Goal: Task Accomplishment & Management: Complete application form

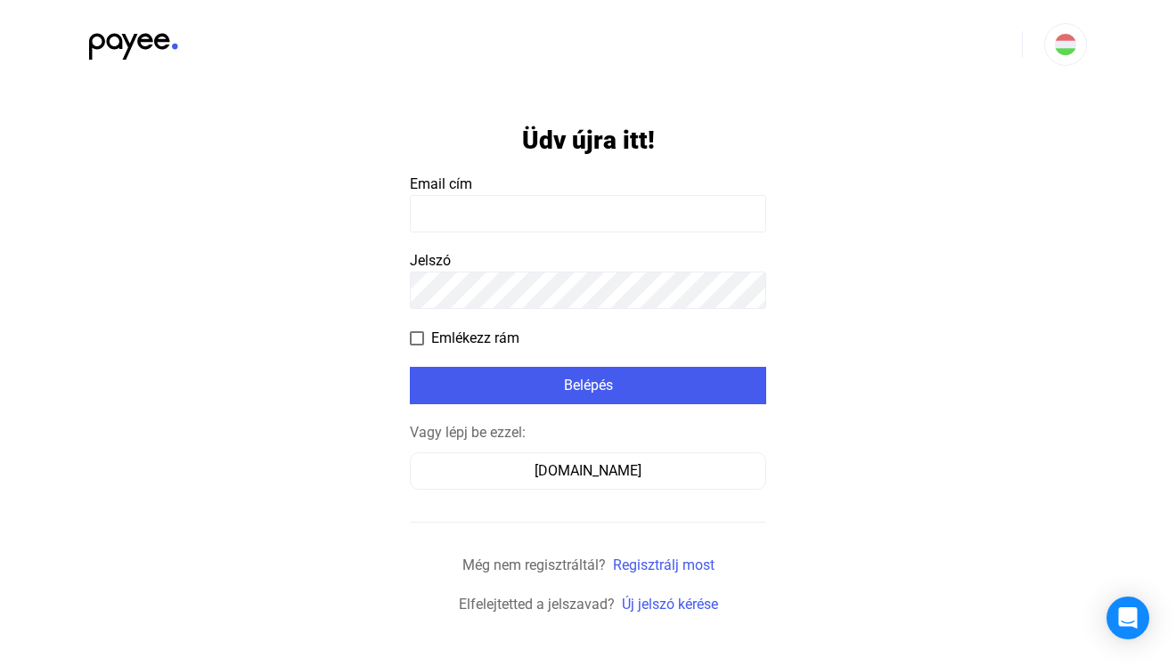
click at [501, 214] on input at bounding box center [588, 213] width 356 height 37
type input "**********"
click input "submit" at bounding box center [0, 0] width 0 height 0
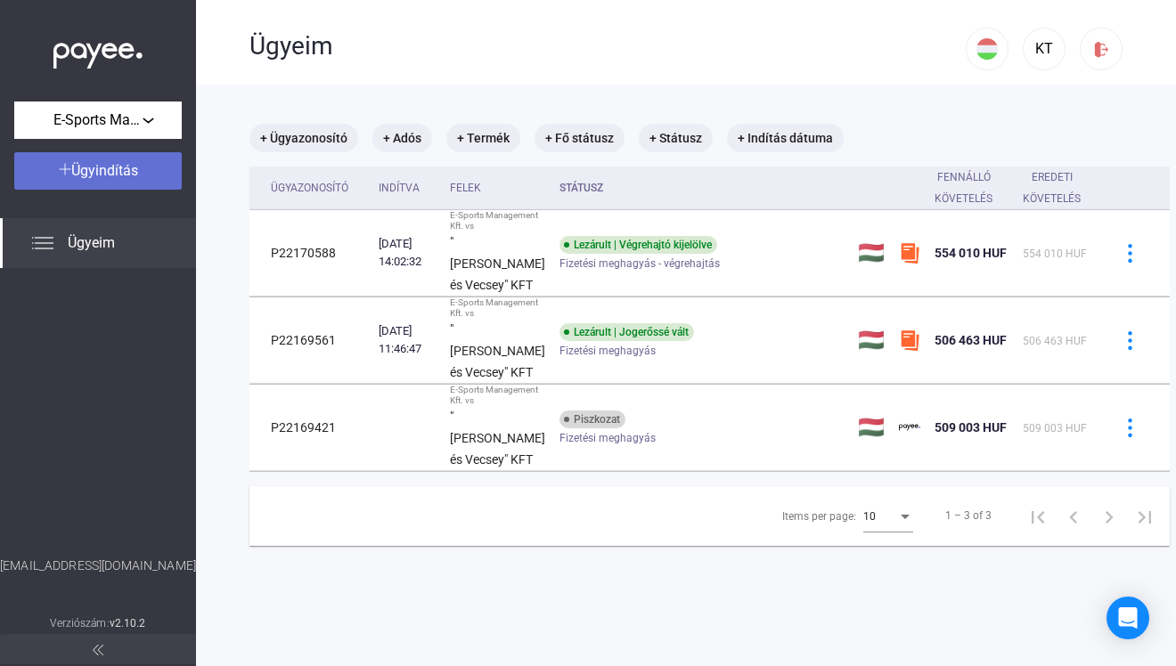
click at [103, 175] on span "Ügyindítás" at bounding box center [104, 170] width 67 height 17
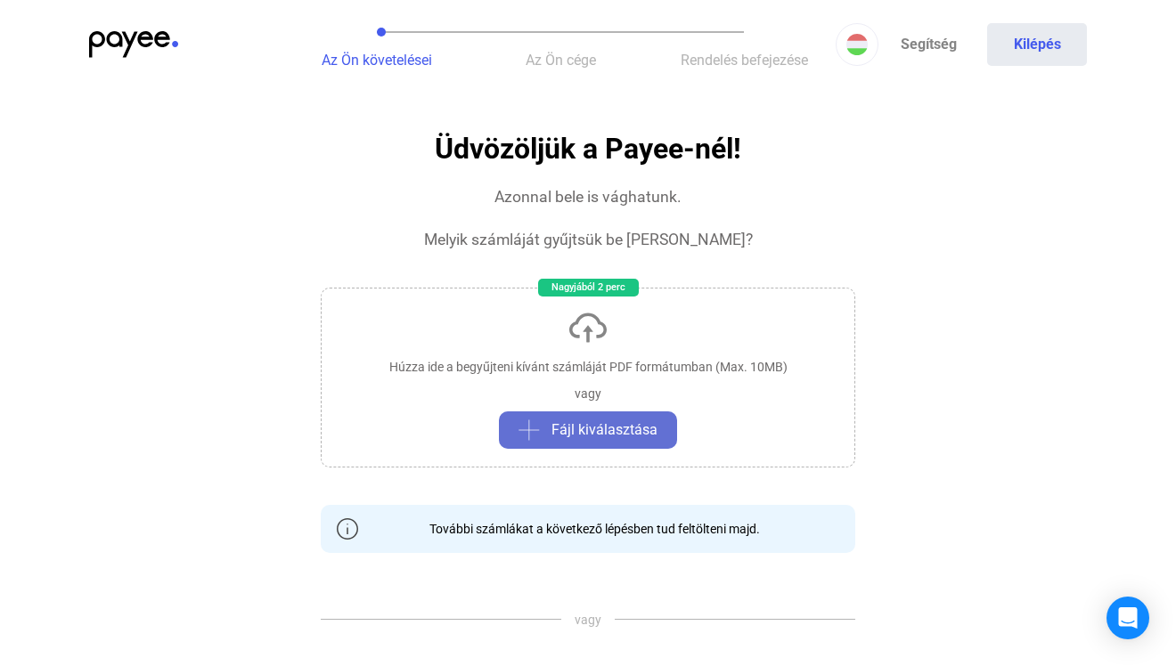
click at [607, 422] on span "Fájl kiválasztása" at bounding box center [604, 429] width 106 height 21
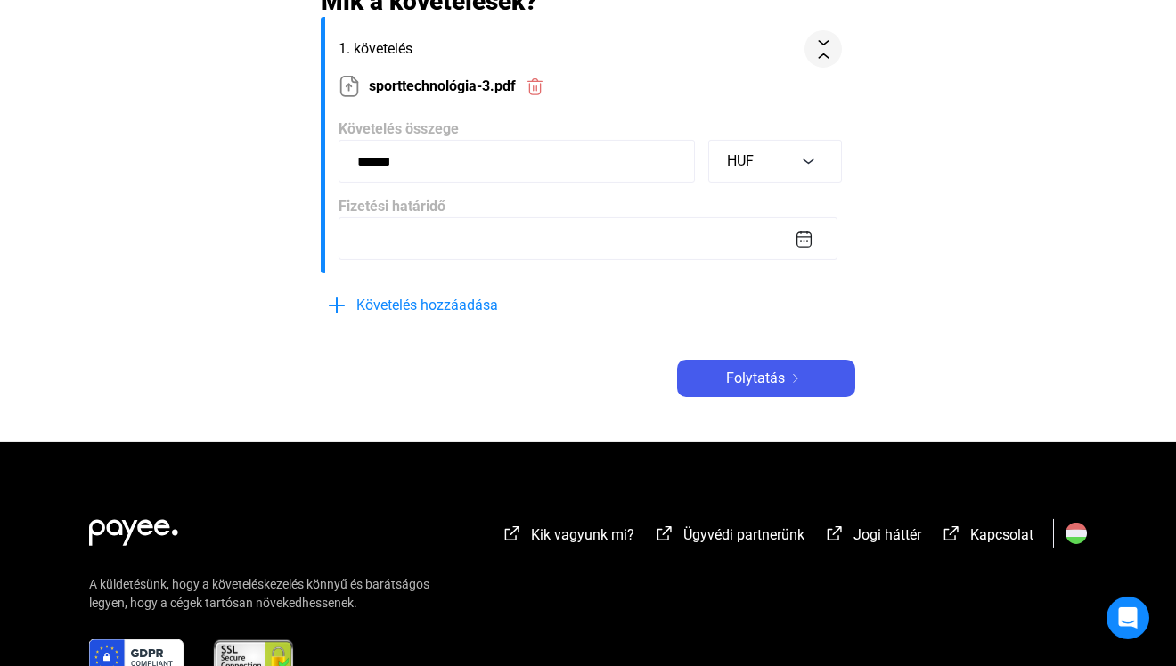
scroll to position [403, 0]
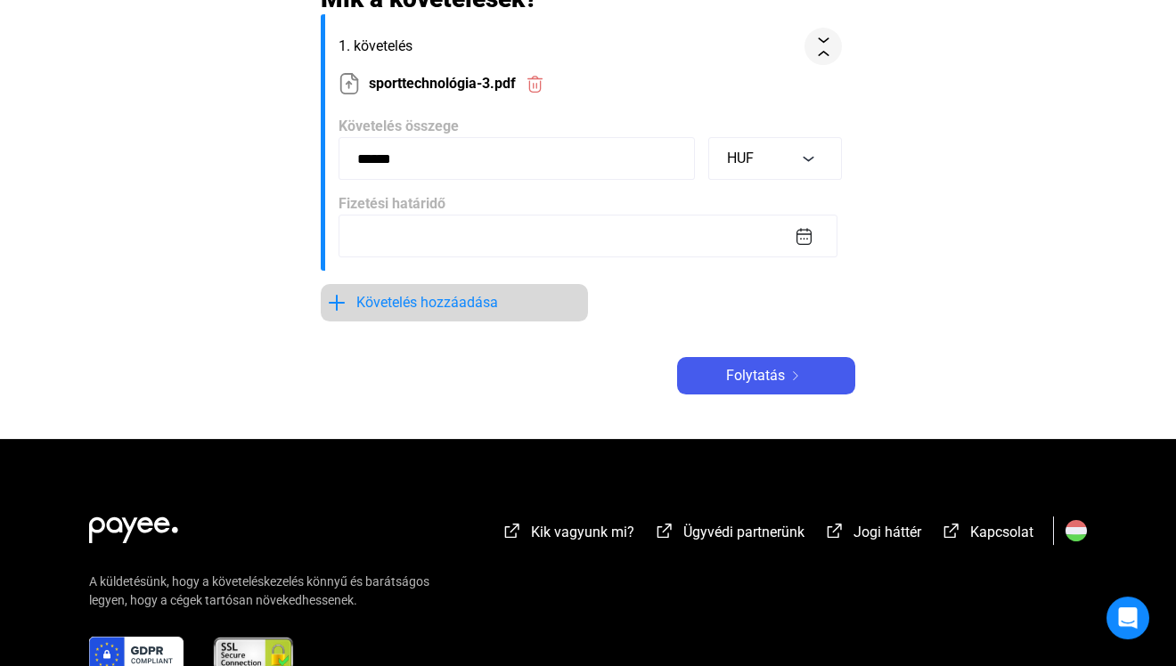
click at [430, 295] on span "Követelés hozzáadása" at bounding box center [427, 302] width 142 height 21
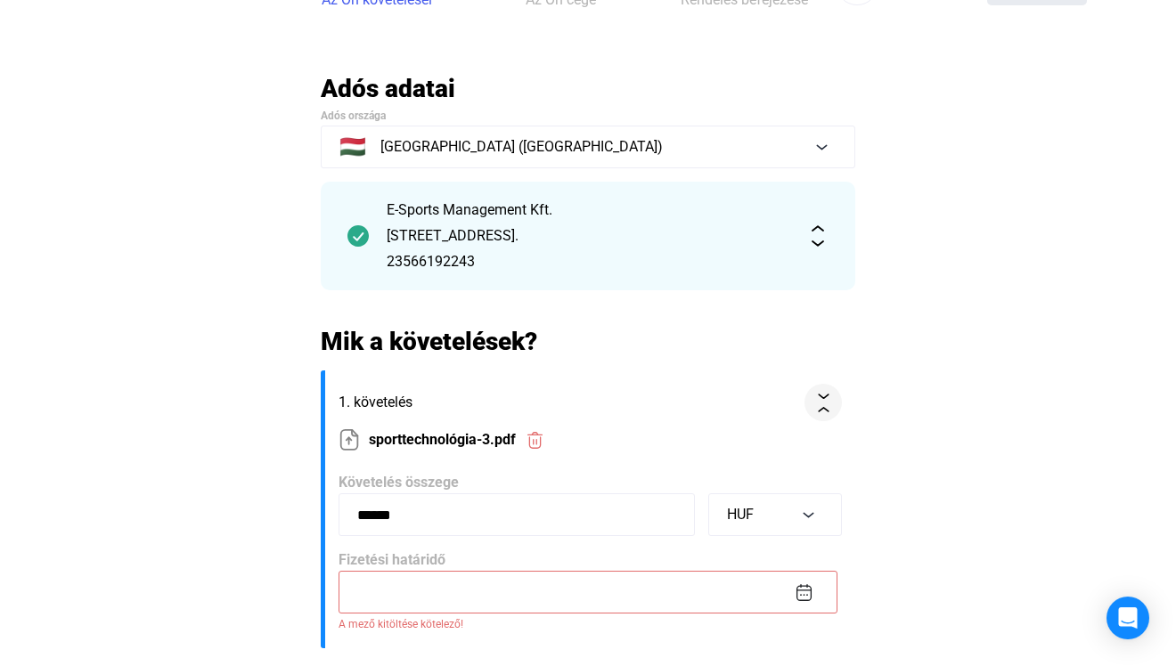
scroll to position [0, 0]
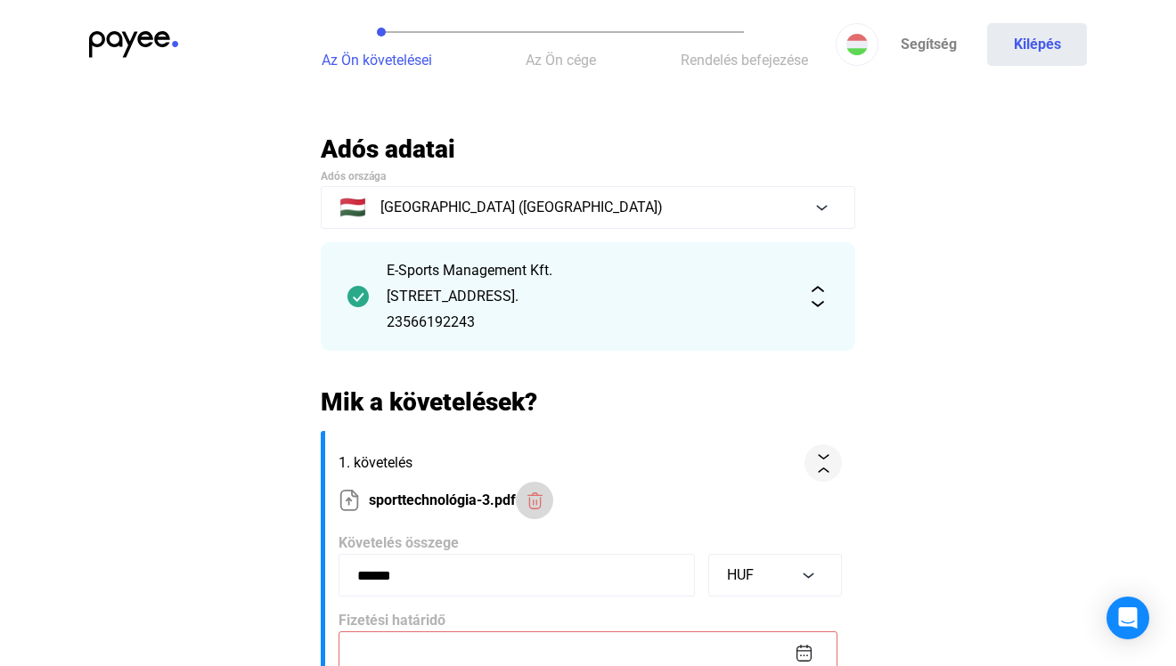
click at [533, 502] on img at bounding box center [534, 501] width 19 height 19
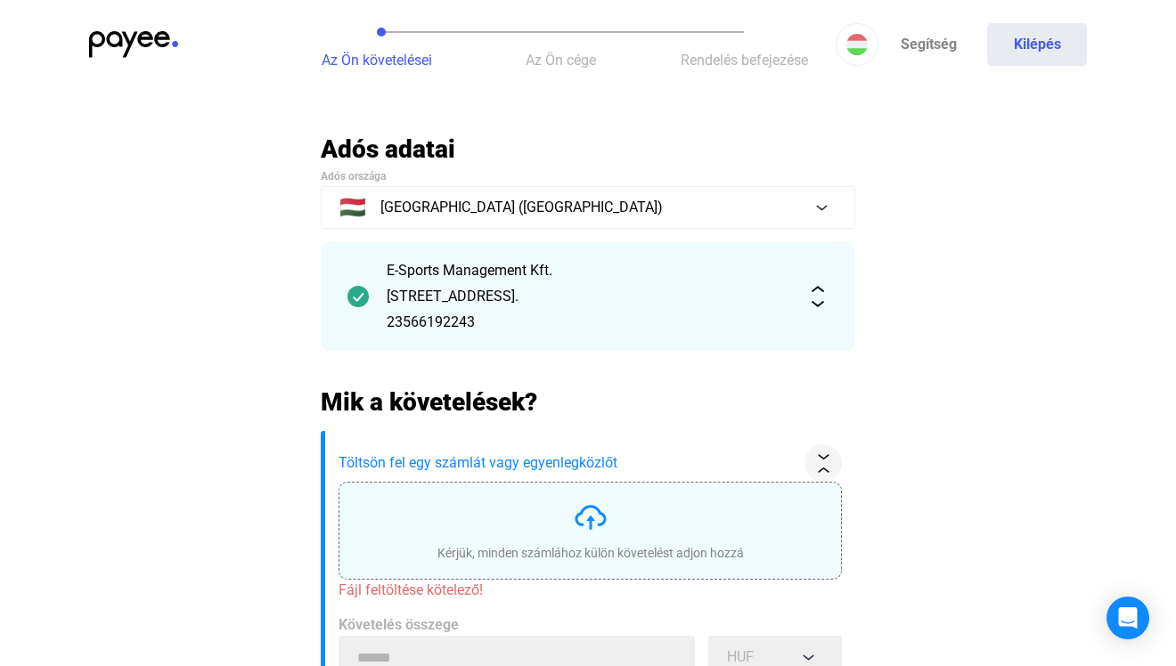
click at [573, 522] on img at bounding box center [591, 518] width 36 height 36
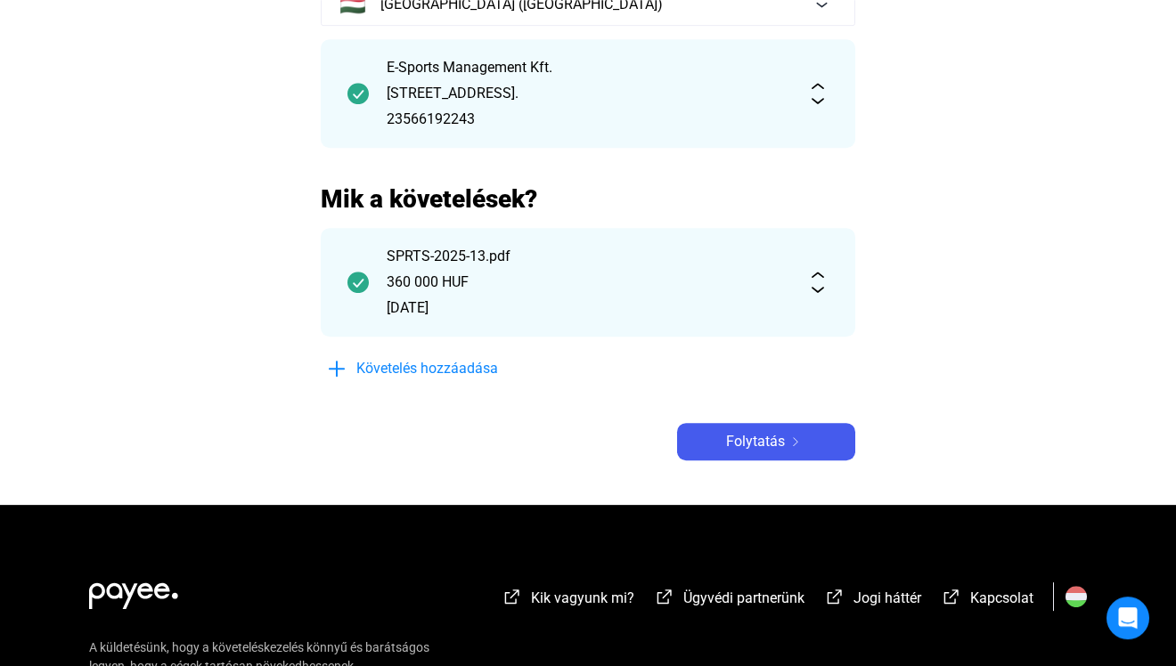
scroll to position [203, 0]
click at [761, 438] on span "Folytatás" at bounding box center [755, 441] width 59 height 21
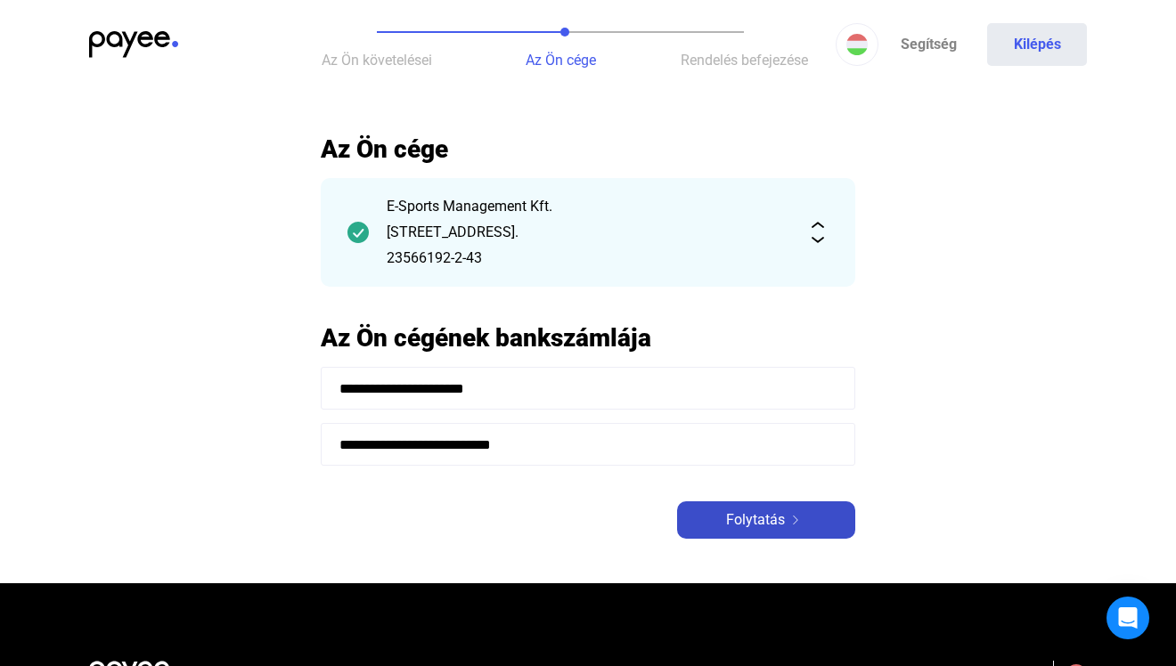
click at [752, 515] on span "Folytatás" at bounding box center [755, 519] width 59 height 21
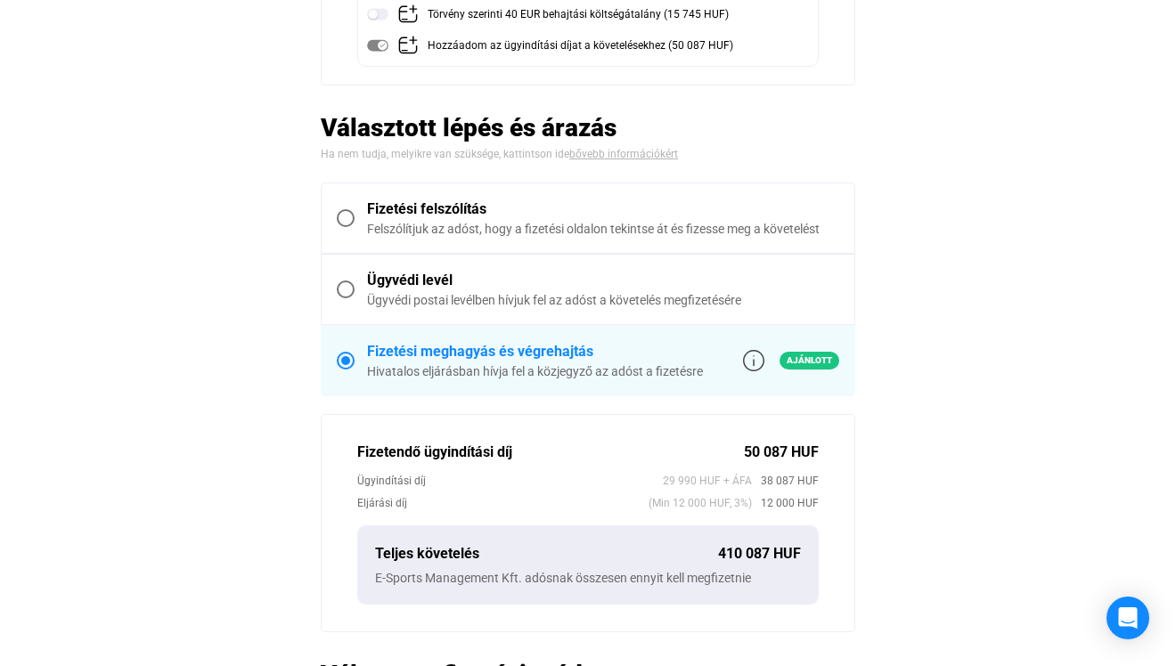
scroll to position [392, 0]
click at [346, 221] on span at bounding box center [346, 218] width 18 height 18
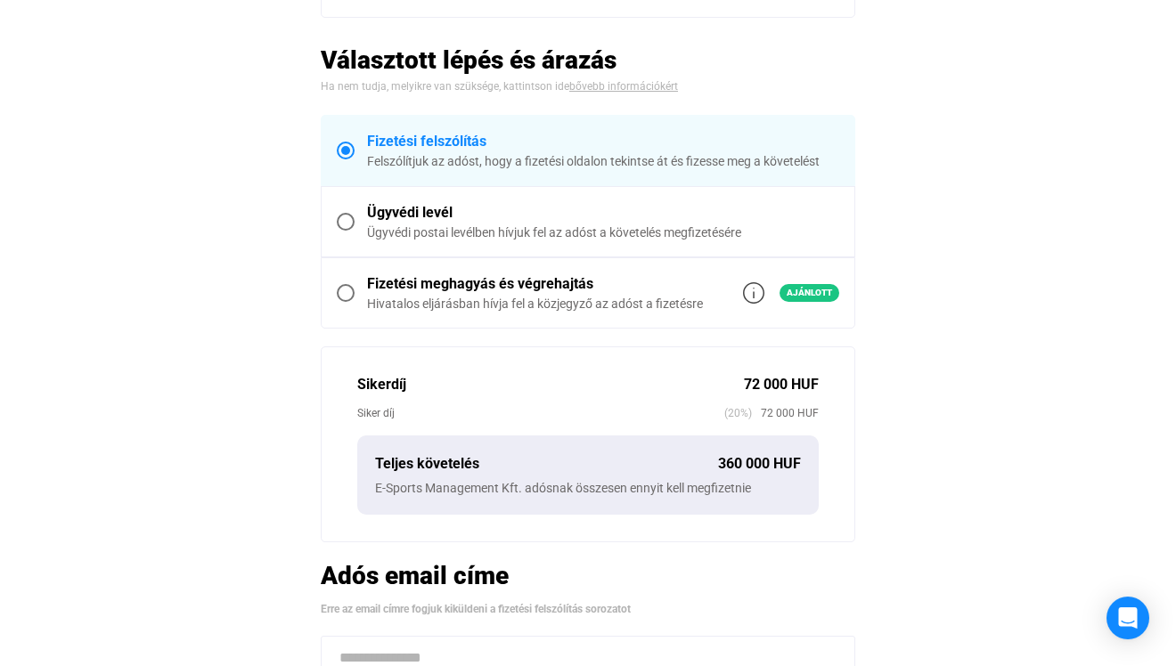
scroll to position [313, 0]
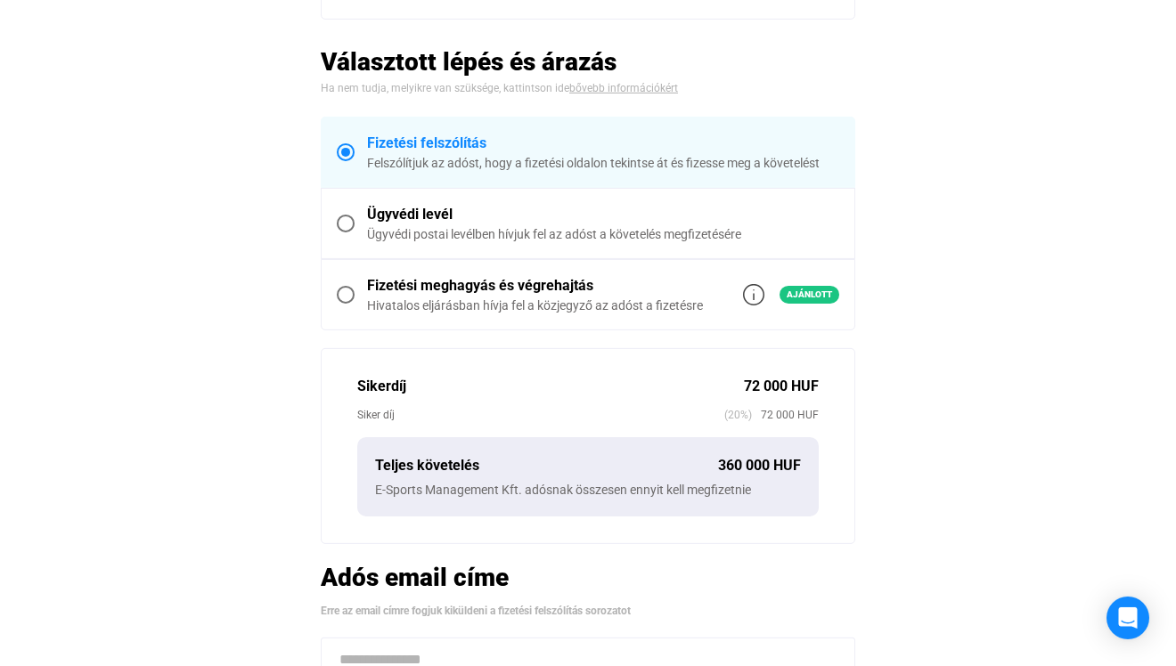
click at [346, 221] on span at bounding box center [346, 224] width 18 height 18
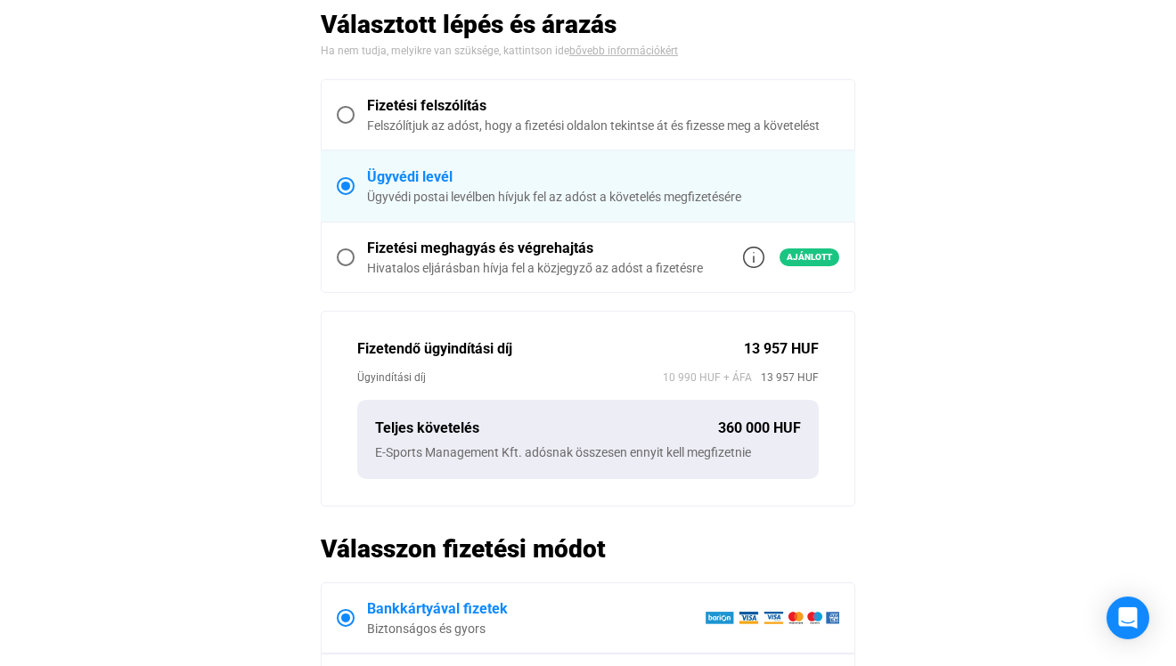
scroll to position [466, 0]
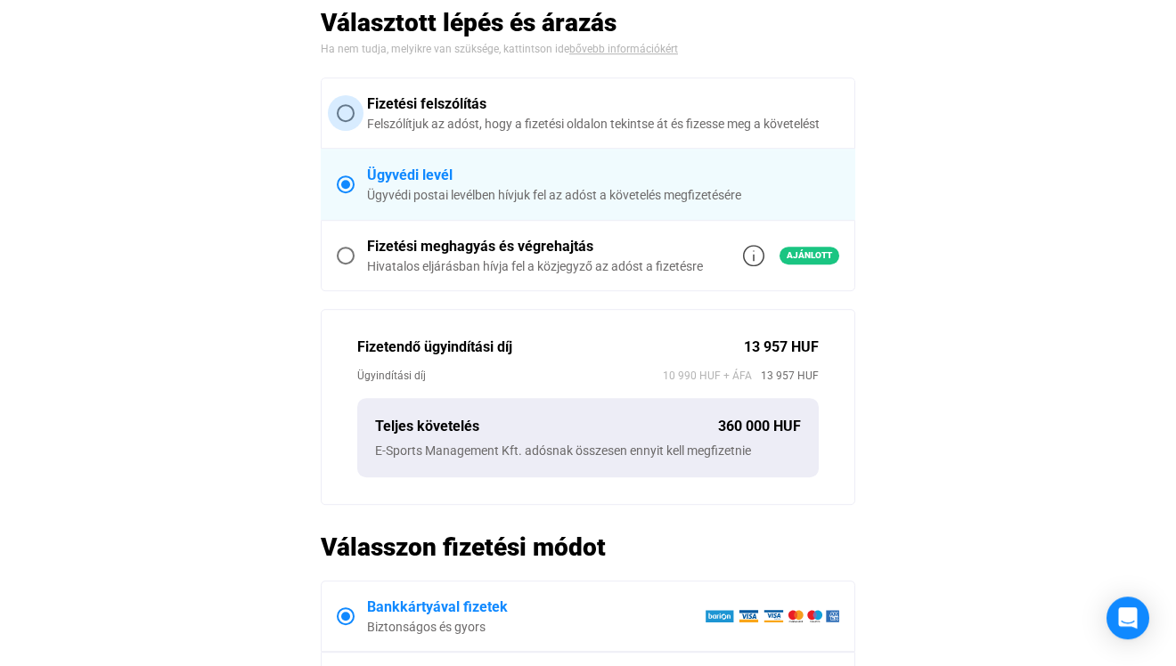
click at [348, 111] on span at bounding box center [346, 113] width 18 height 18
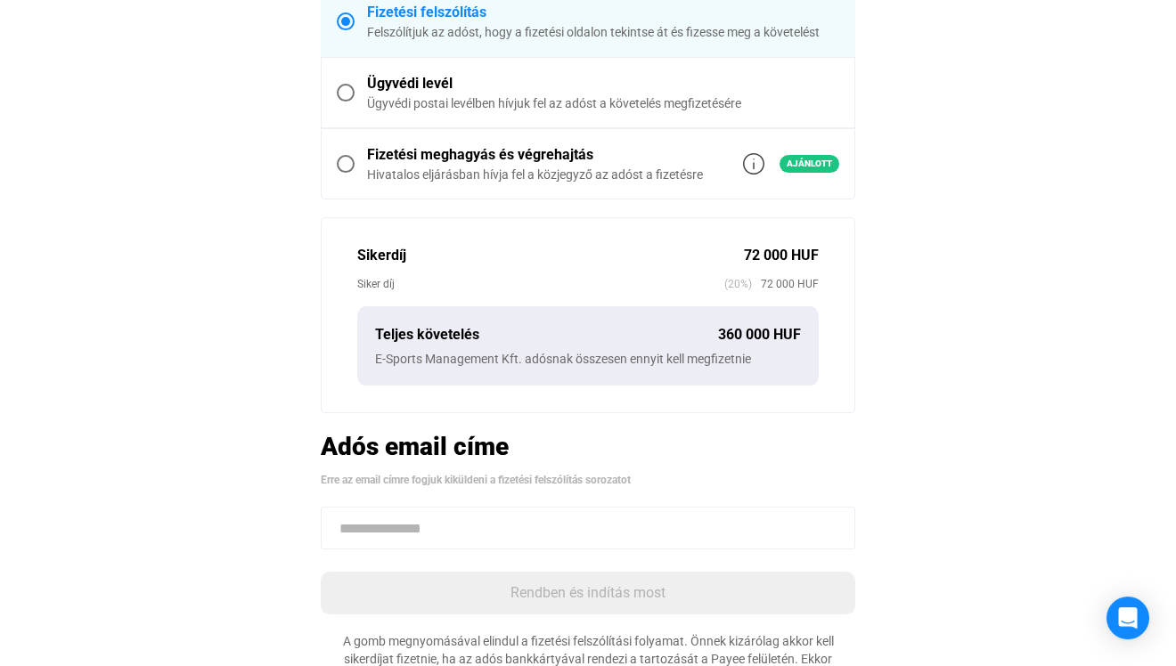
scroll to position [444, 0]
click at [349, 157] on span at bounding box center [346, 164] width 18 height 18
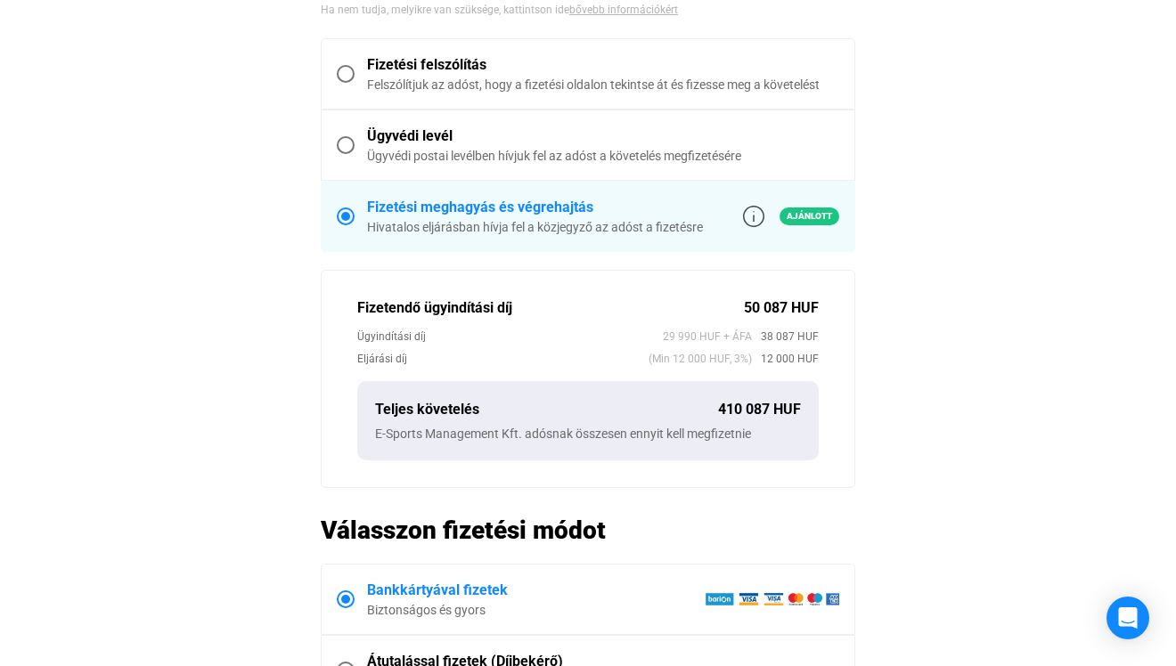
scroll to position [537, 0]
click at [350, 147] on span at bounding box center [346, 144] width 18 height 18
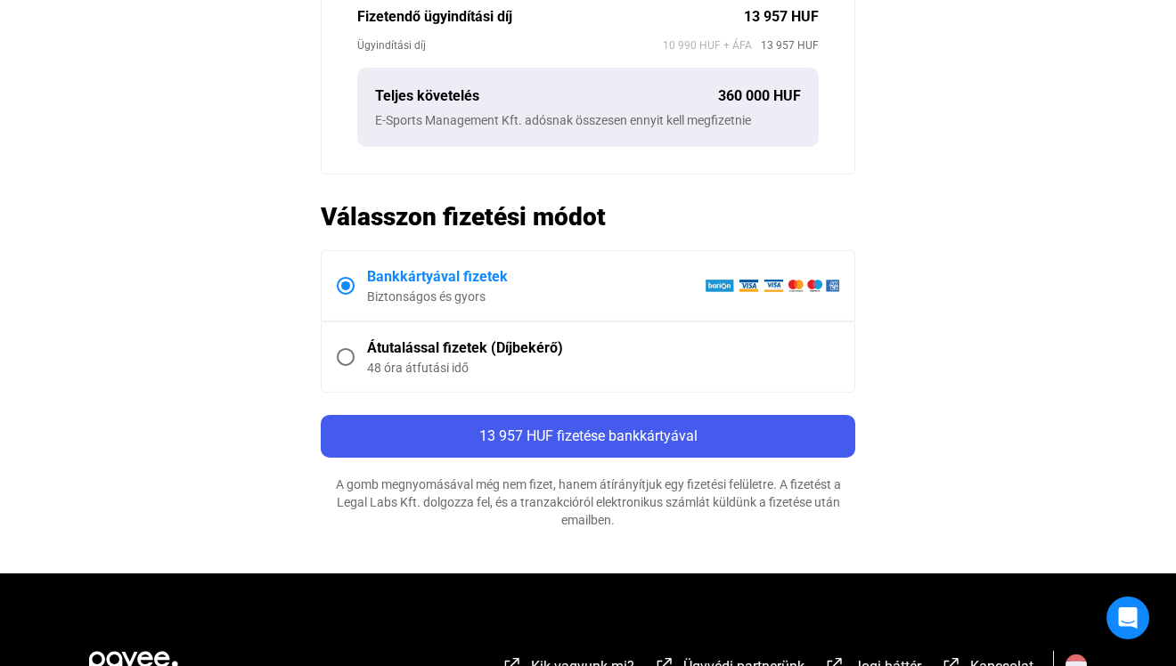
scroll to position [798, 0]
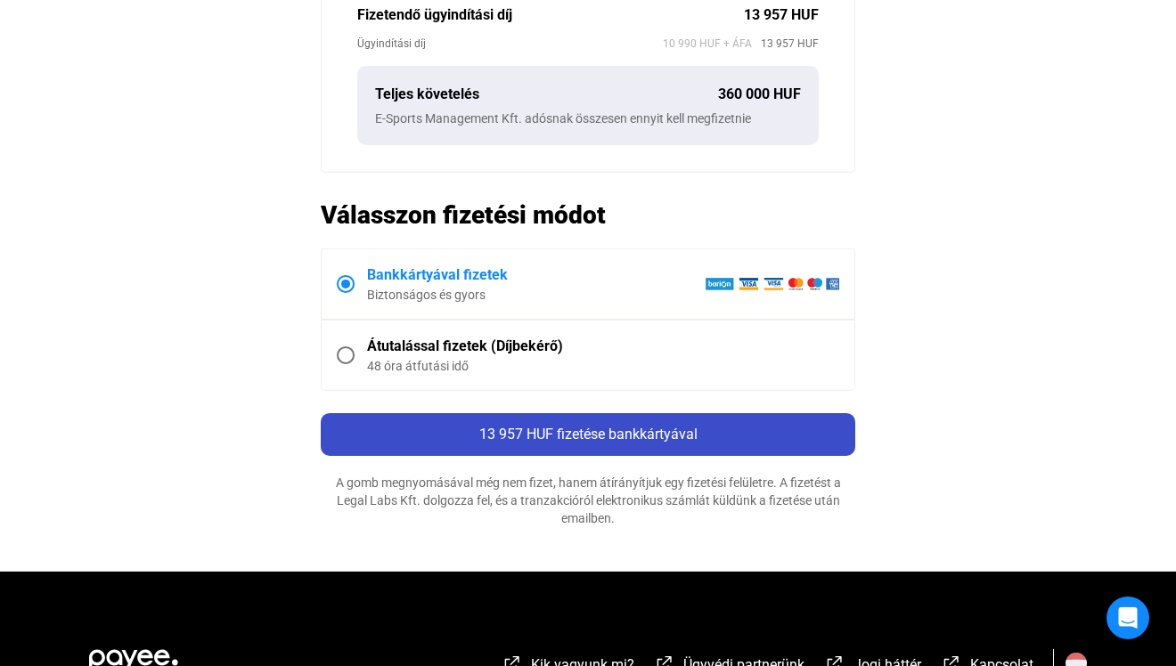
click at [609, 435] on span "13 957 HUF fizetése bankkártyával" at bounding box center [588, 434] width 218 height 17
